Goal: Information Seeking & Learning: Learn about a topic

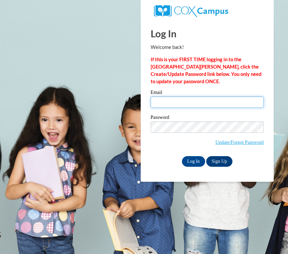
click at [168, 103] on input "Email" at bounding box center [207, 101] width 113 height 11
click at [181, 104] on input "lodom" at bounding box center [207, 101] width 113 height 11
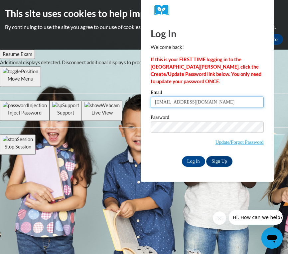
type input "lodom5@wildcat.fvsu.edu"
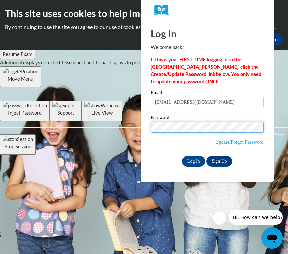
click at [182, 156] on input "Log In" at bounding box center [193, 161] width 23 height 11
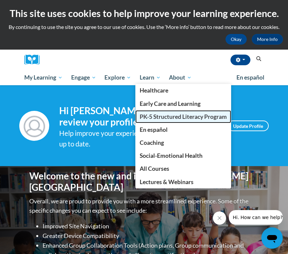
click at [152, 119] on span "PK-5 Structured Literacy Program" at bounding box center [183, 116] width 87 height 7
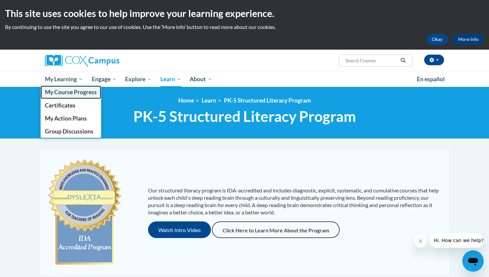
click at [74, 90] on span "My Course Progress" at bounding box center [71, 92] width 52 height 7
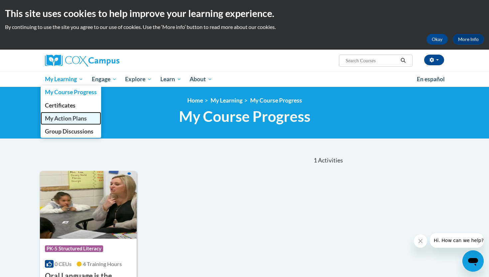
click at [68, 117] on span "My Action Plans" at bounding box center [66, 118] width 42 height 7
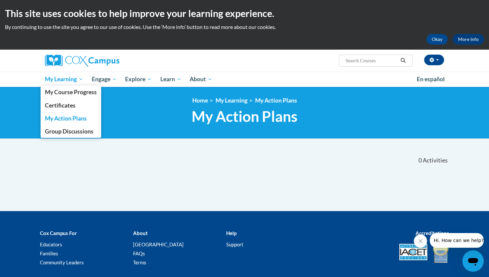
click at [67, 81] on span "My Learning" at bounding box center [64, 79] width 38 height 8
click at [68, 108] on span "Certificates" at bounding box center [60, 105] width 31 height 7
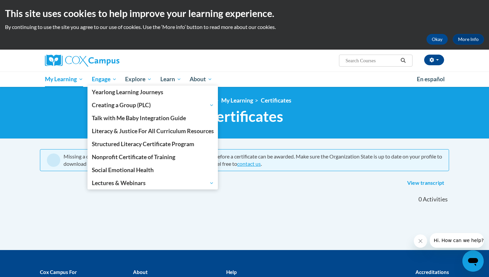
click at [110, 79] on span "Engage" at bounding box center [104, 79] width 25 height 8
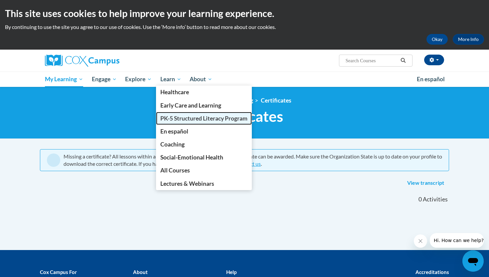
click at [169, 115] on span "PK-5 Structured Literacy Program" at bounding box center [203, 118] width 87 height 7
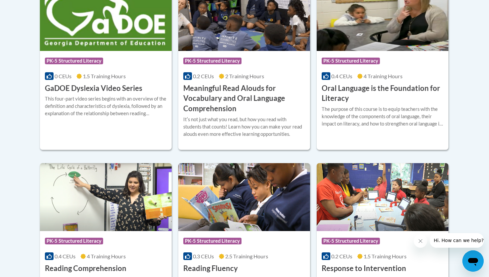
scroll to position [415, 0]
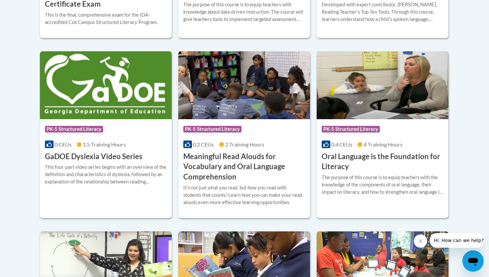
click at [424, 194] on div "The purpose of this course is to equip teachers with the knowledge of the compo…" at bounding box center [383, 185] width 122 height 22
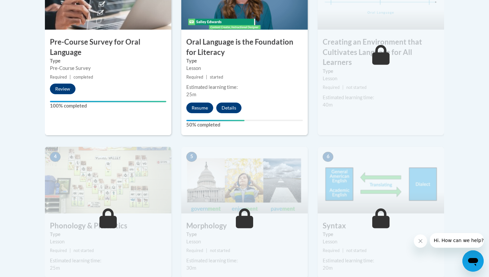
scroll to position [261, 0]
click at [204, 107] on button "Resume" at bounding box center [199, 107] width 27 height 11
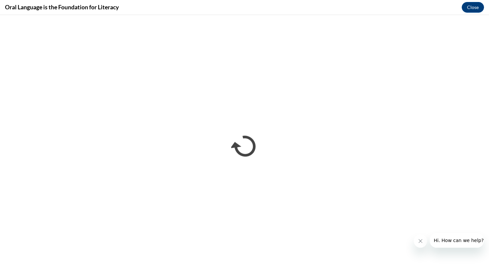
scroll to position [0, 0]
